Goal: Task Accomplishment & Management: Use online tool/utility

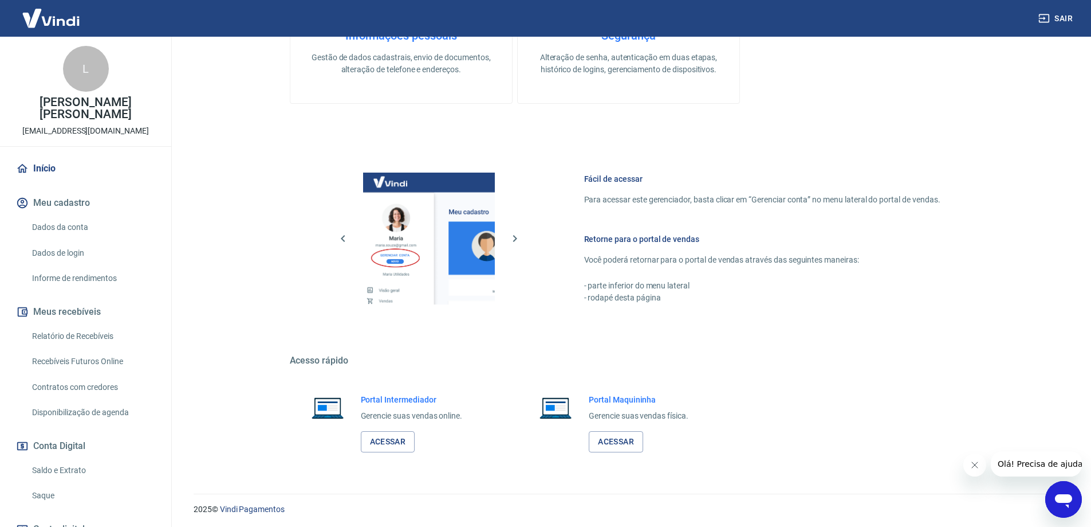
scroll to position [367, 0]
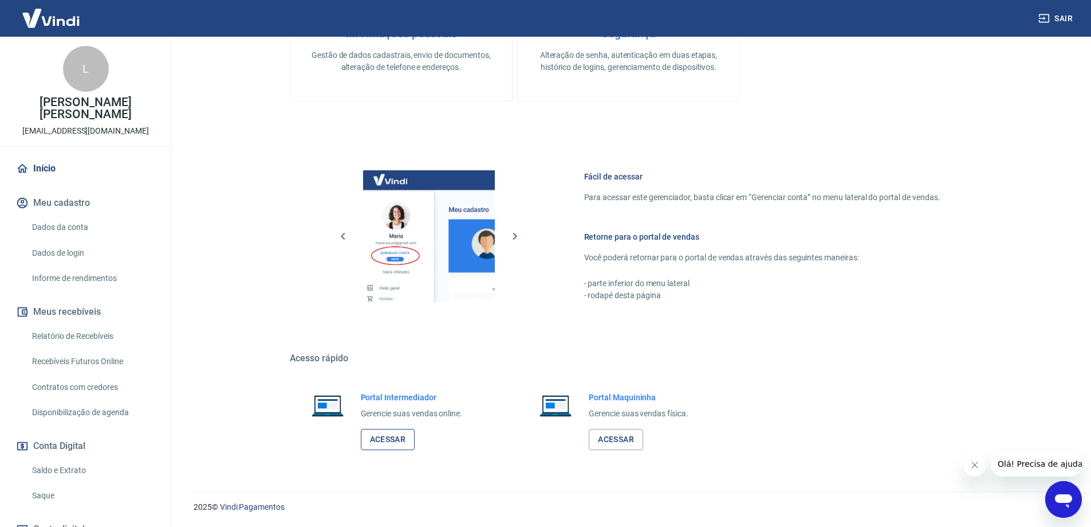
click at [374, 441] on link "Acessar" at bounding box center [388, 439] width 54 height 21
